Goal: Find specific page/section: Find specific page/section

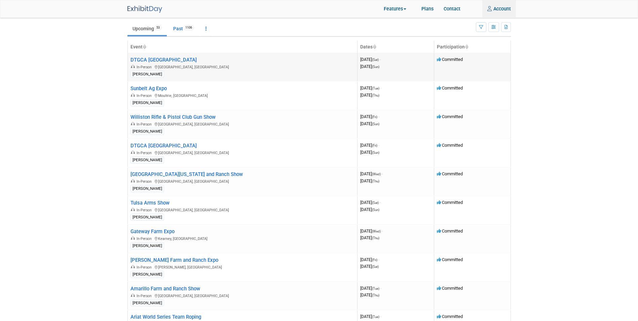
scroll to position [34, 0]
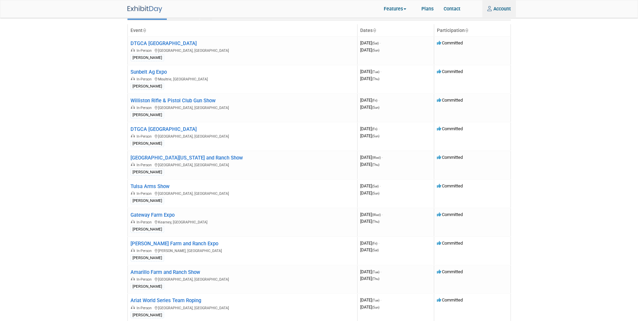
type input "[PERSON_NAME][EMAIL_ADDRESS][DOMAIN_NAME]"
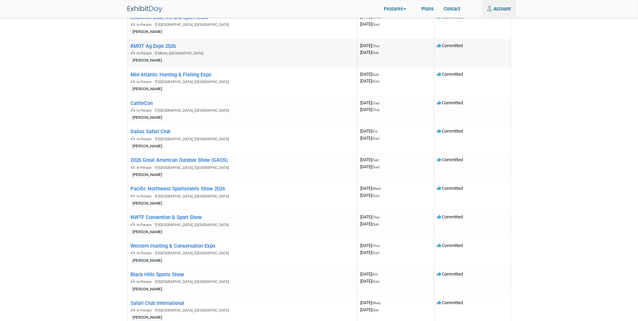
scroll to position [1145, 0]
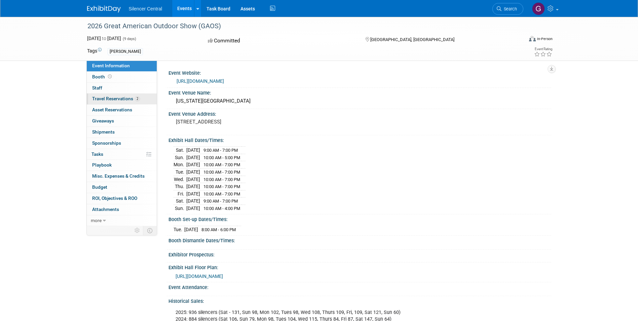
click at [98, 99] on span "Travel Reservations 2" at bounding box center [116, 98] width 48 height 5
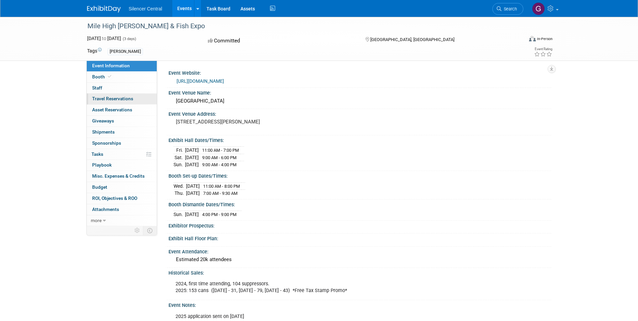
click at [115, 101] on span "Travel Reservations 0" at bounding box center [112, 98] width 41 height 5
